Goal: Task Accomplishment & Management: Manage account settings

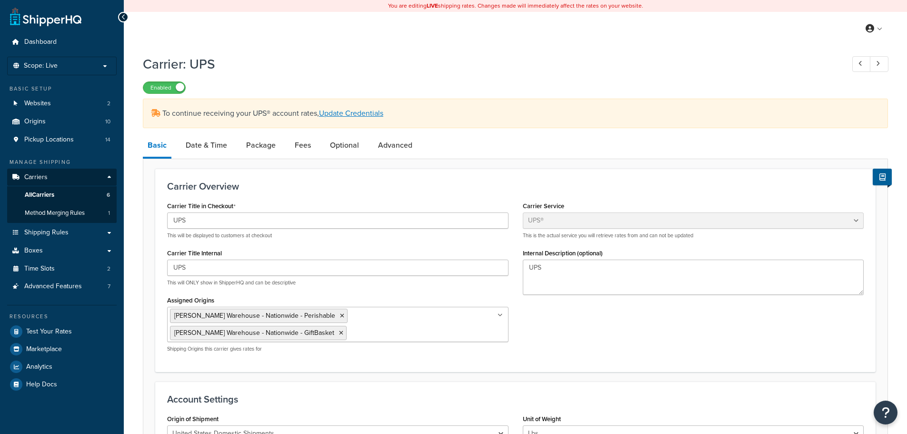
select select "ups"
select select "2"
click at [41, 179] on span "Carriers" at bounding box center [35, 177] width 23 height 8
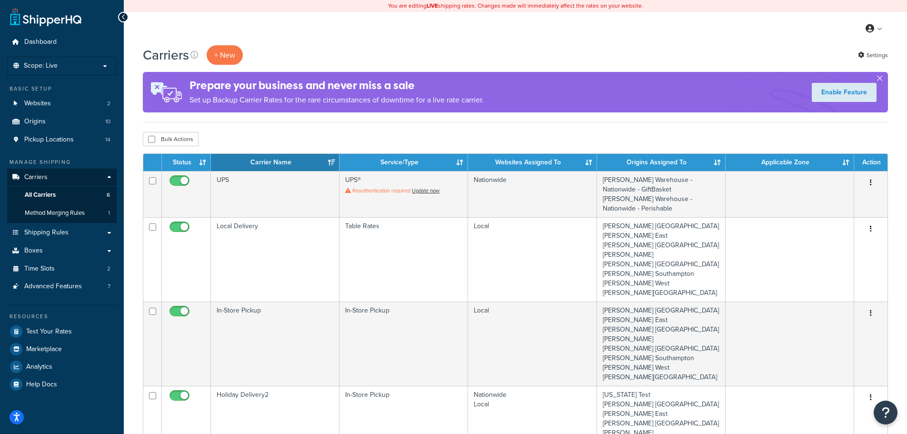
drag, startPoint x: 229, startPoint y: 124, endPoint x: 242, endPoint y: 129, distance: 13.9
click at [229, 124] on div "Carriers + New Settings Prepare your business and never miss a sale Set up Back…" at bounding box center [515, 425] width 783 height 761
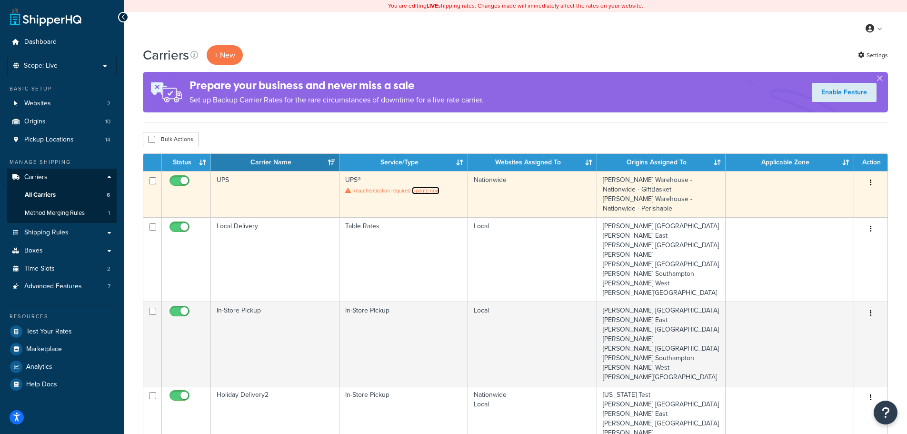
click at [431, 191] on link "Update now" at bounding box center [426, 191] width 28 height 8
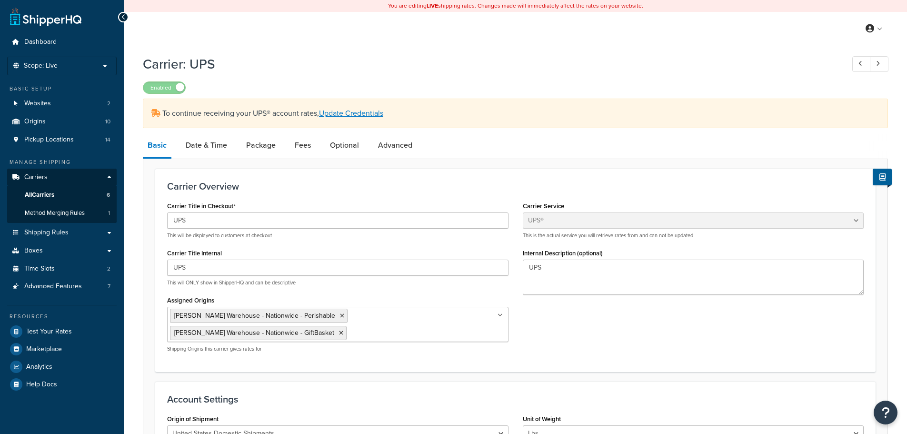
select select "ups"
select select "2"
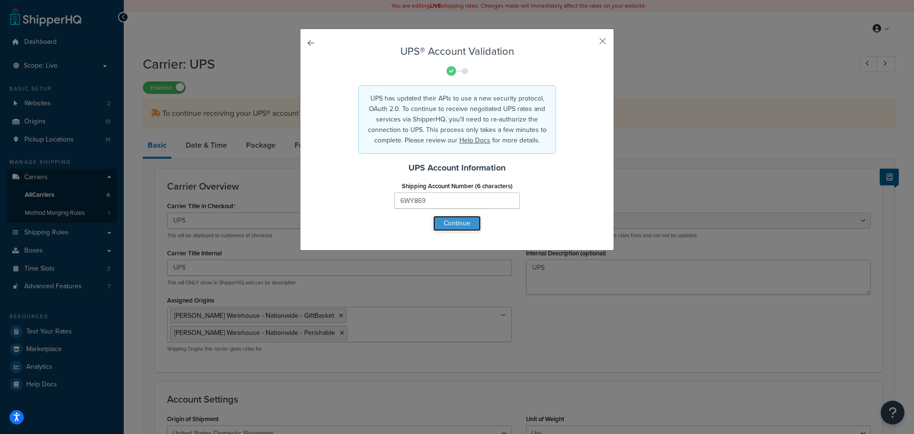
click at [447, 224] on button "Continue" at bounding box center [457, 223] width 48 height 15
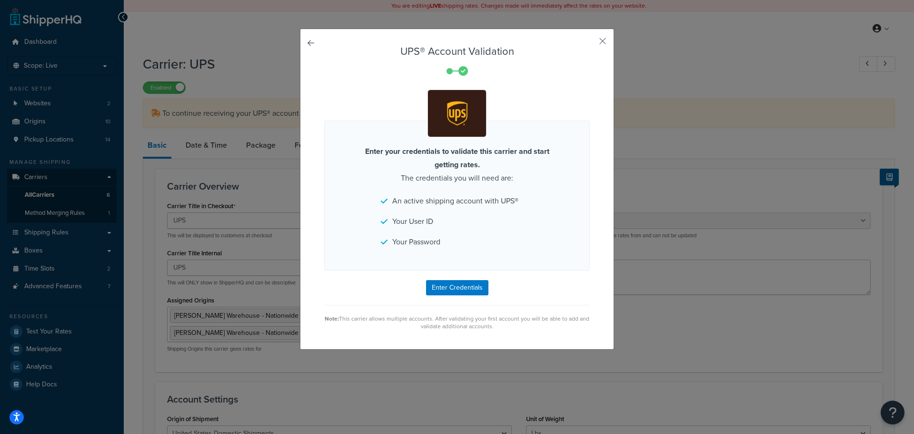
click at [253, 38] on div "UPS® Account Validation Enter your credentials to validate this carrier and sta…" at bounding box center [457, 217] width 914 height 434
click at [324, 46] on link at bounding box center [324, 46] width 0 height 0
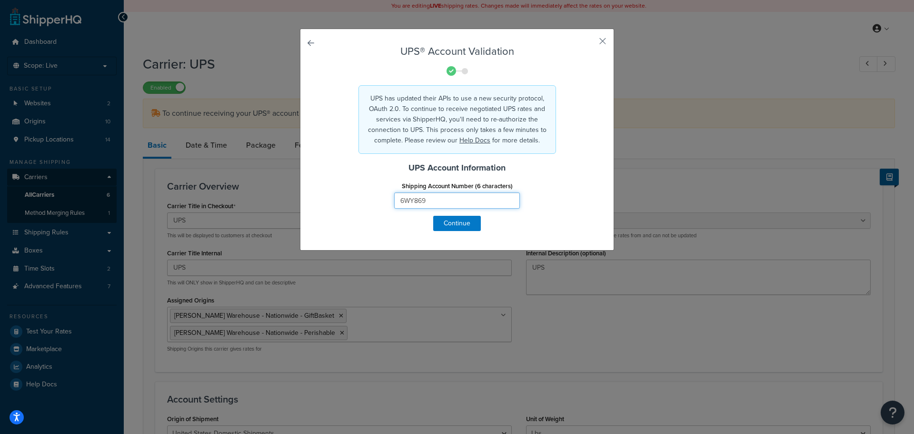
drag, startPoint x: 432, startPoint y: 199, endPoint x: 373, endPoint y: 204, distance: 59.2
click at [373, 204] on div "Shipping Account Number (6 characters) 6WY869" at bounding box center [457, 197] width 280 height 37
click at [590, 43] on button "button" at bounding box center [588, 44] width 2 height 2
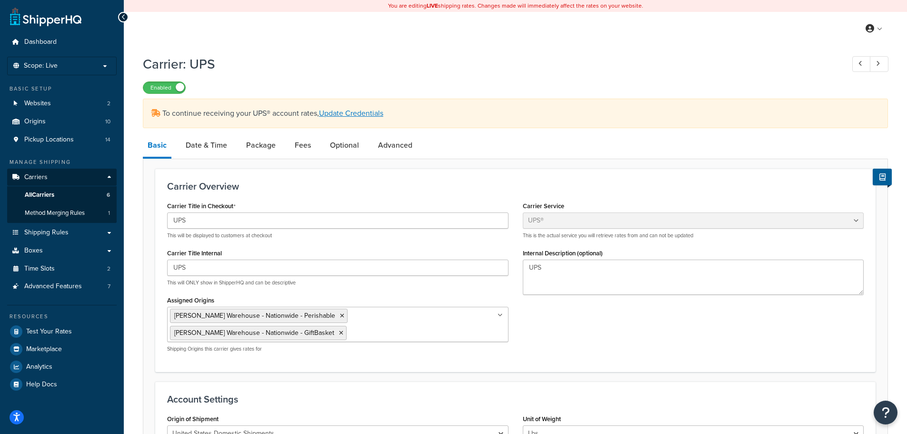
select select "ups"
select select "2"
